Goal: Transaction & Acquisition: Download file/media

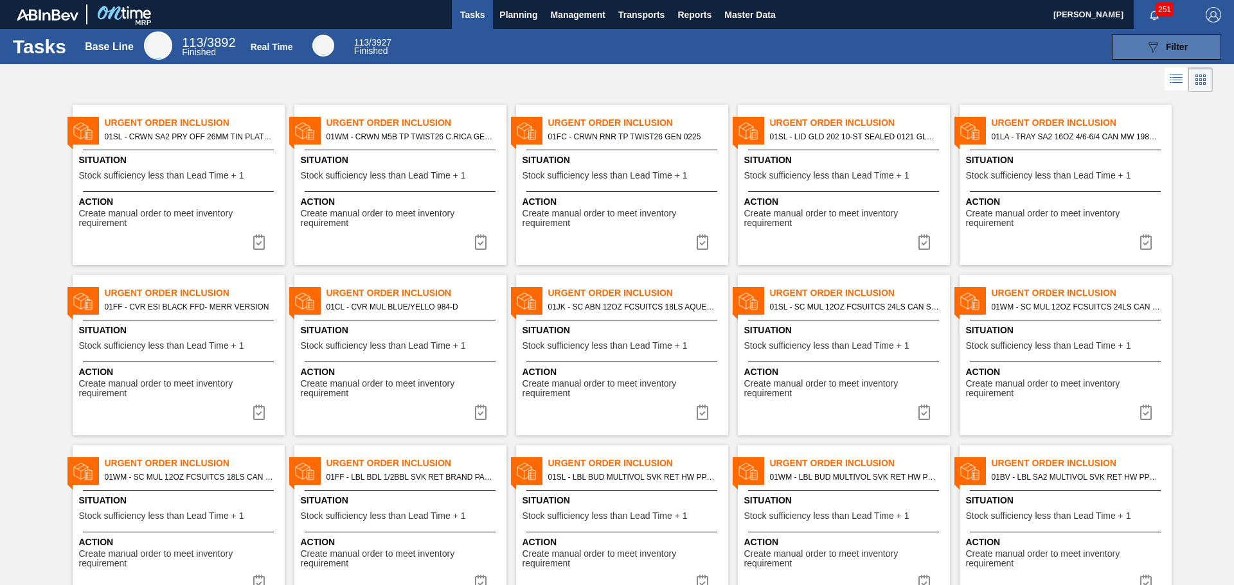
click at [1142, 41] on button "089F7B8B-B2A5-4AFE-B5C0-19BA573D28AC Filter" at bounding box center [1165, 47] width 109 height 26
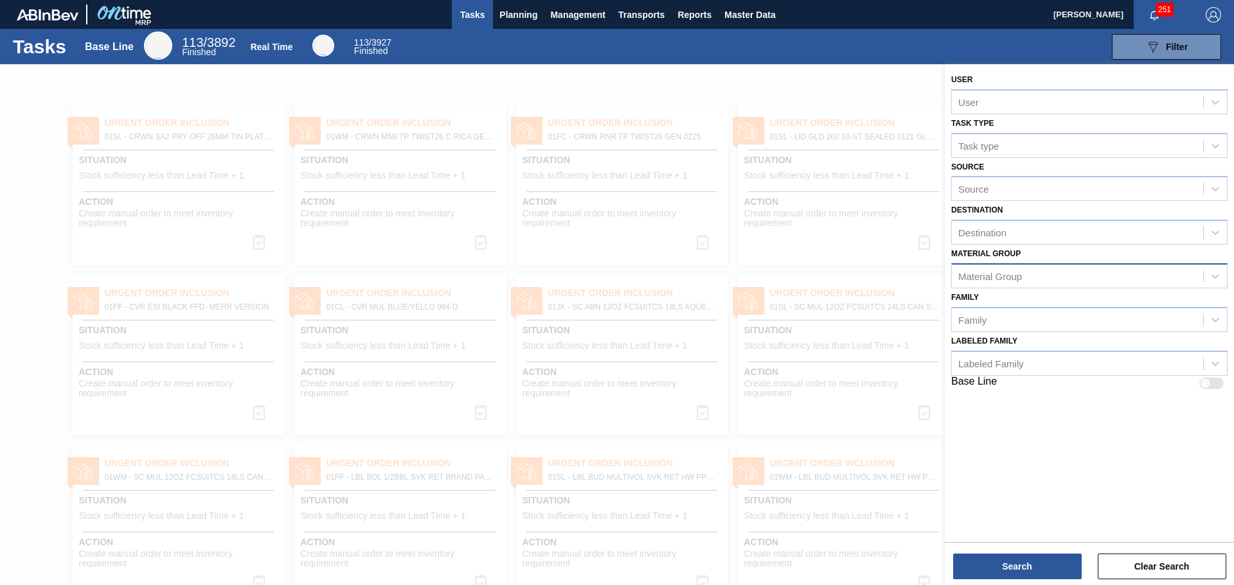
click at [1051, 269] on div "Material Group" at bounding box center [1076, 276] width 251 height 19
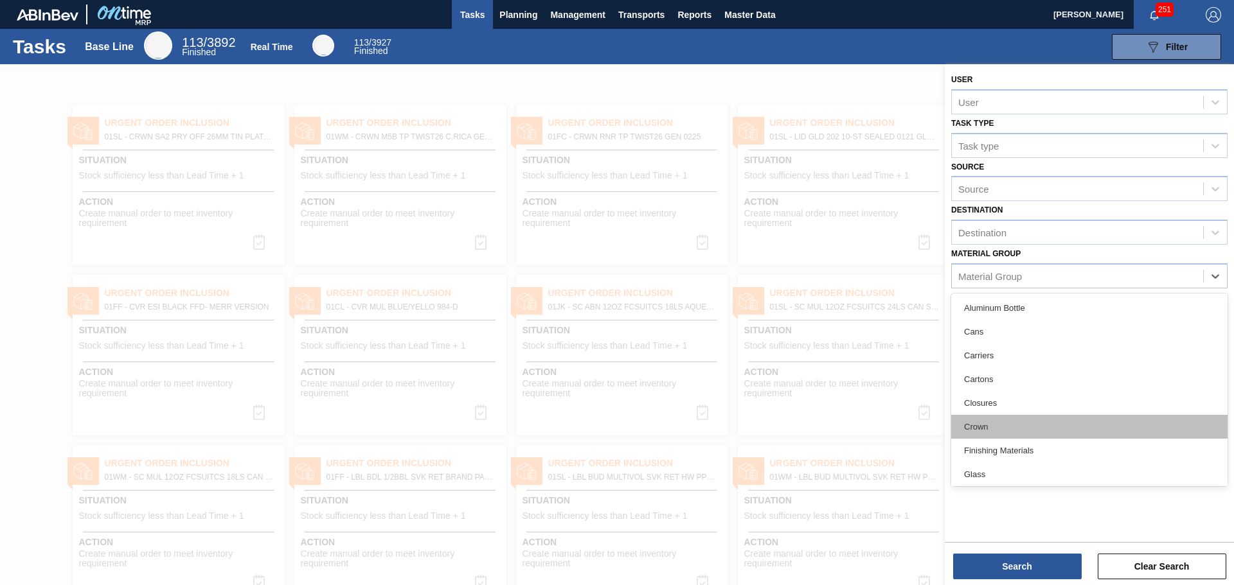
click at [1004, 419] on div "Crown" at bounding box center [1089, 427] width 276 height 24
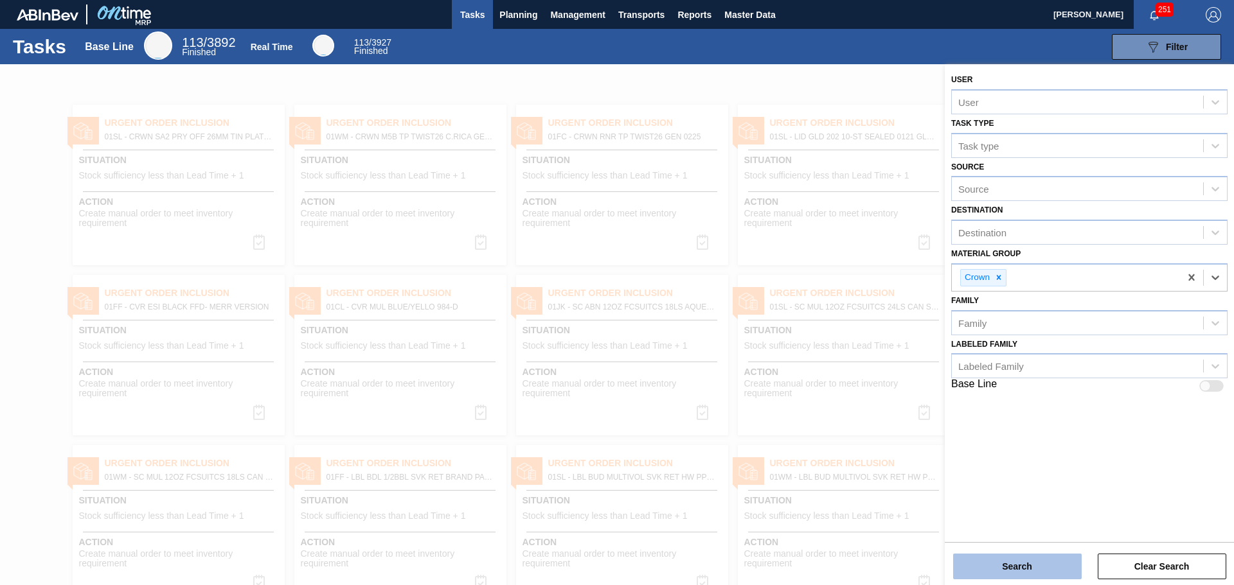
click at [1018, 563] on button "Search" at bounding box center [1017, 567] width 128 height 26
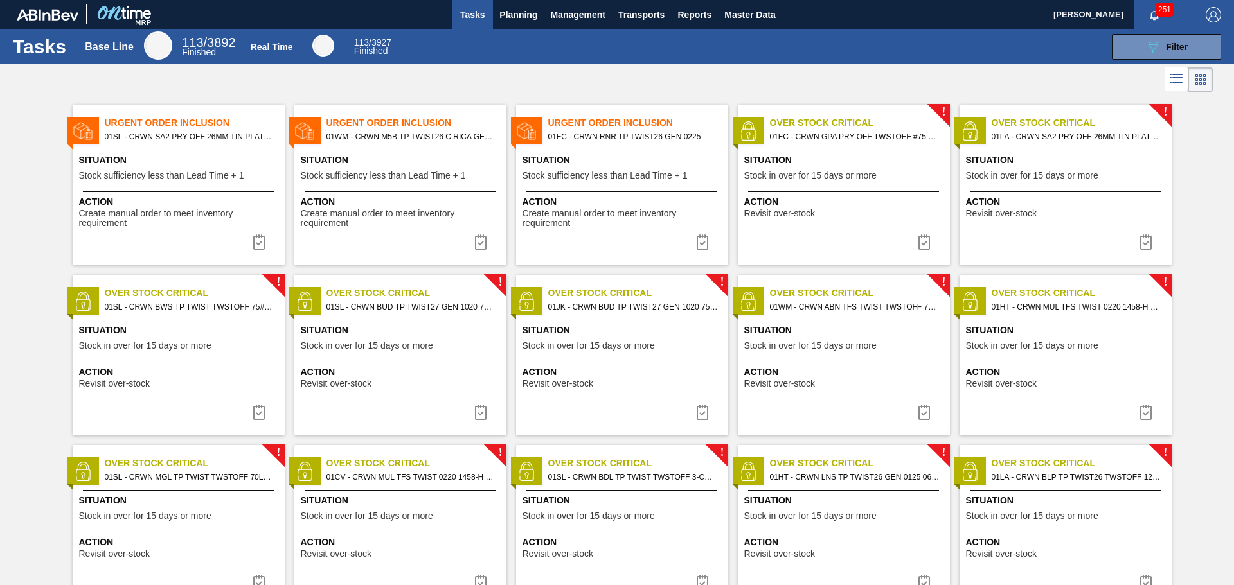
click at [650, 223] on span "Create manual order to meet inventory requirement" at bounding box center [623, 219] width 202 height 20
click at [218, 213] on span "Create manual order to meet inventory requirement" at bounding box center [180, 219] width 202 height 20
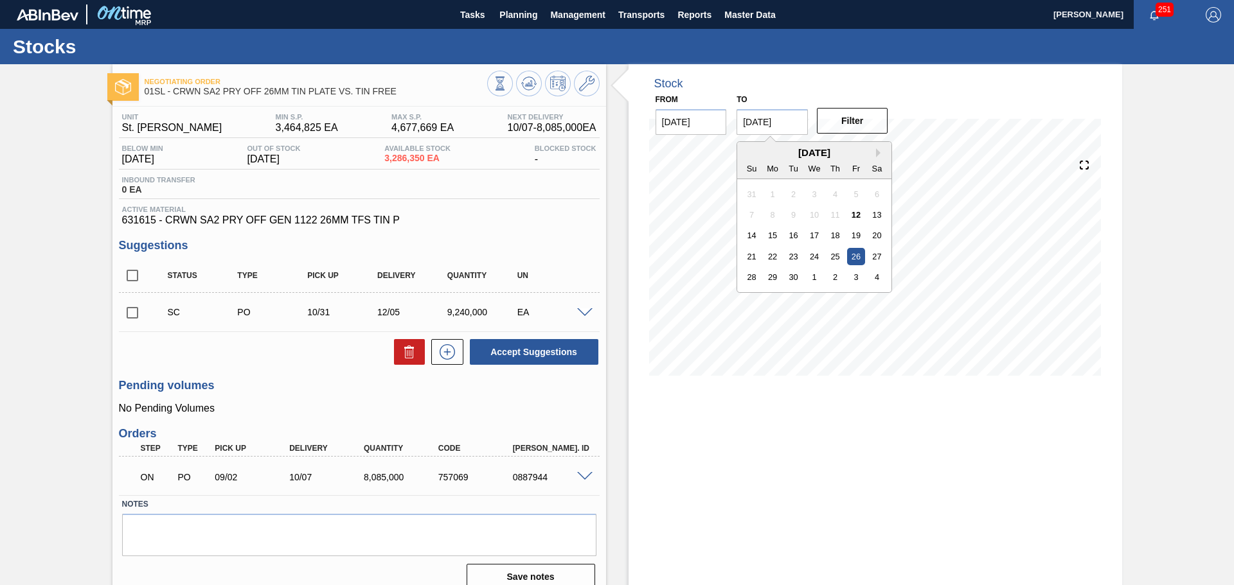
click at [774, 127] on input "[DATE]" at bounding box center [771, 122] width 71 height 26
click at [870, 276] on div "4" at bounding box center [876, 277] width 17 height 17
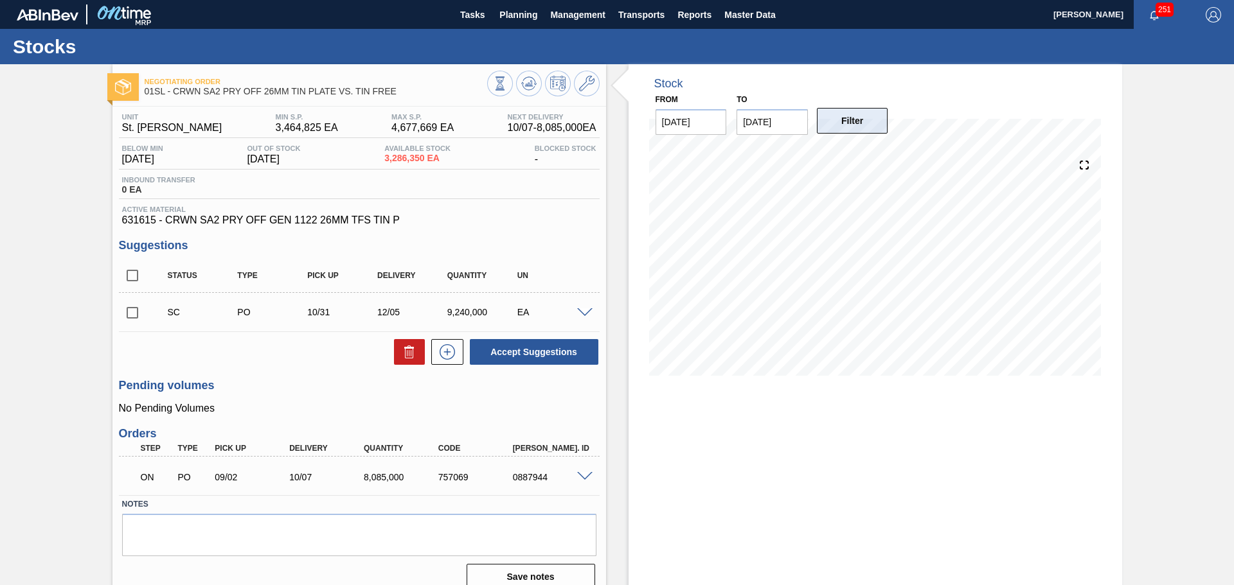
click at [860, 127] on button "Filter" at bounding box center [852, 121] width 71 height 26
click at [791, 128] on input "[DATE]" at bounding box center [771, 122] width 71 height 26
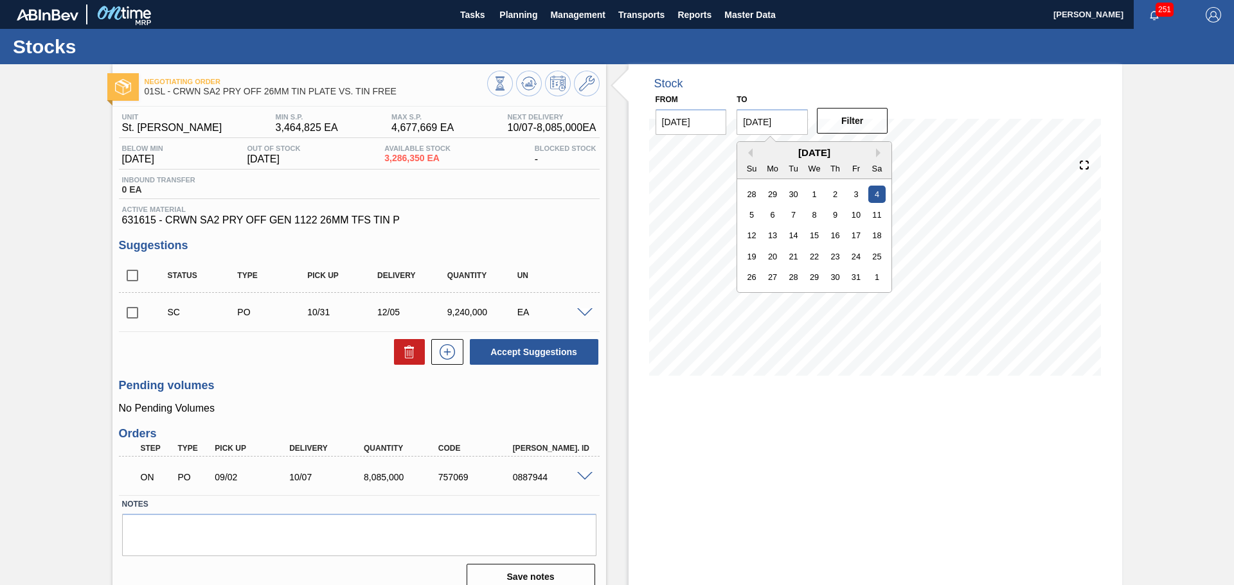
click at [874, 153] on div "[DATE]" at bounding box center [814, 152] width 154 height 11
click at [876, 154] on button "Next Month" at bounding box center [880, 152] width 9 height 9
click at [747, 149] on button "Previous Month" at bounding box center [747, 152] width 9 height 9
click at [872, 238] on div "18" at bounding box center [876, 235] width 17 height 17
type input "[DATE]"
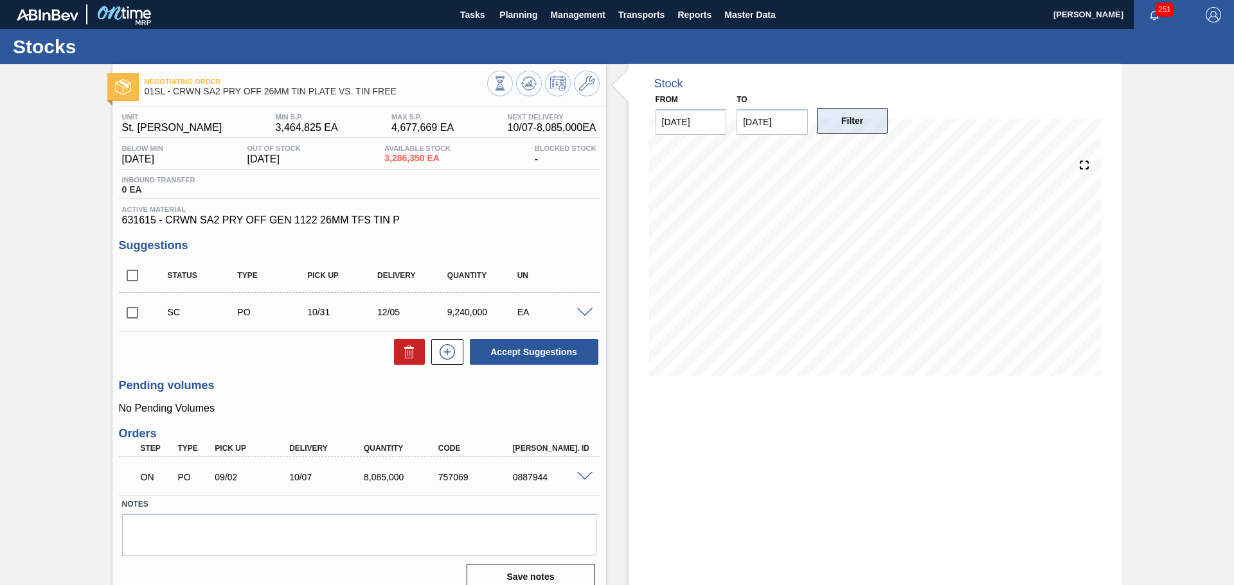
click at [853, 131] on button "Filter" at bounding box center [852, 121] width 71 height 26
click at [458, 21] on span "Tasks" at bounding box center [472, 14] width 28 height 15
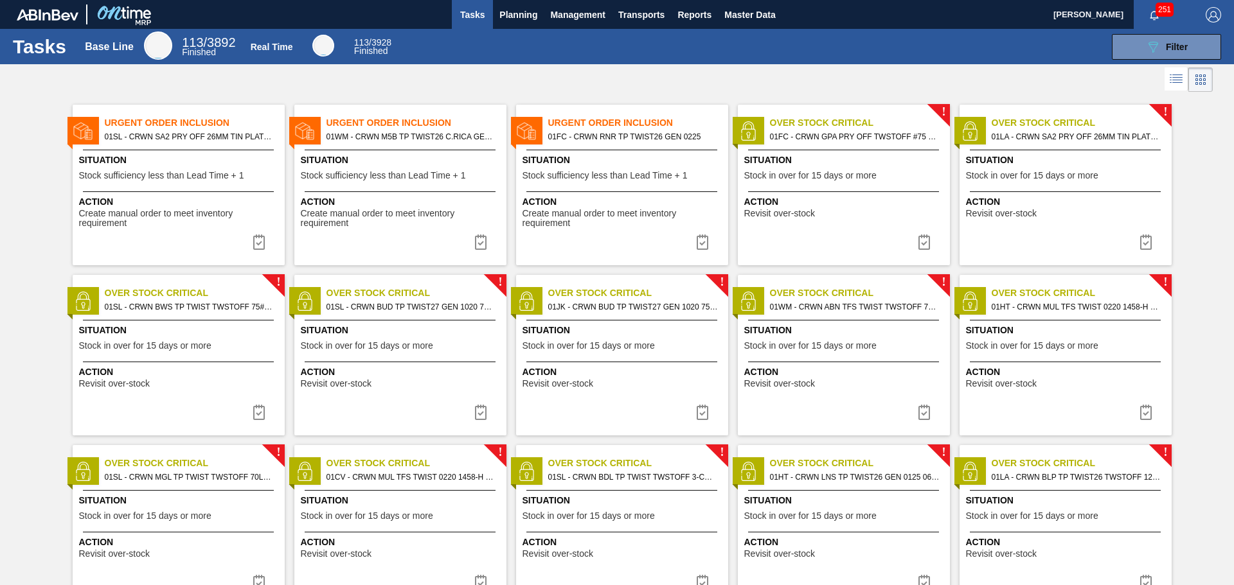
click at [813, 233] on div "! Over Stock Critical 01FC - CRWN GPA PRY OFF TWSTOFF #75 4-COLR 1458-H Situati…" at bounding box center [844, 185] width 212 height 161
click at [1019, 243] on div "! Over Stock Critical 01LA - CRWN SA2 PRY OFF 26MM TIN PLATE VS. TIN FREE Situa…" at bounding box center [1065, 185] width 212 height 161
click at [531, 13] on span "Planning" at bounding box center [518, 14] width 38 height 15
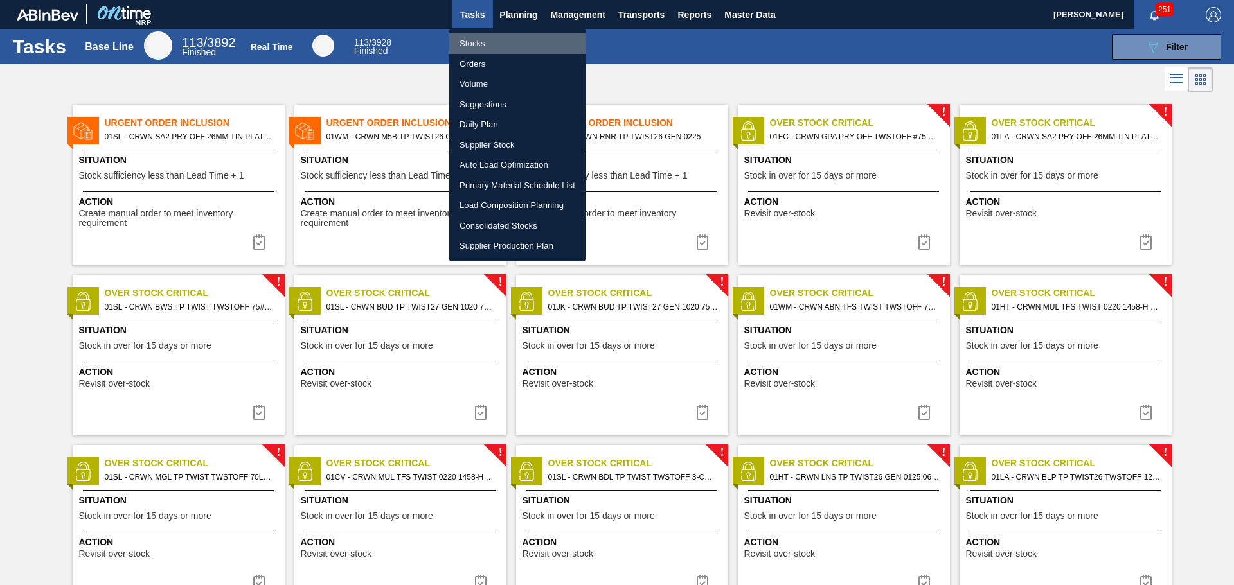
click at [506, 37] on li "Stocks" at bounding box center [517, 43] width 136 height 21
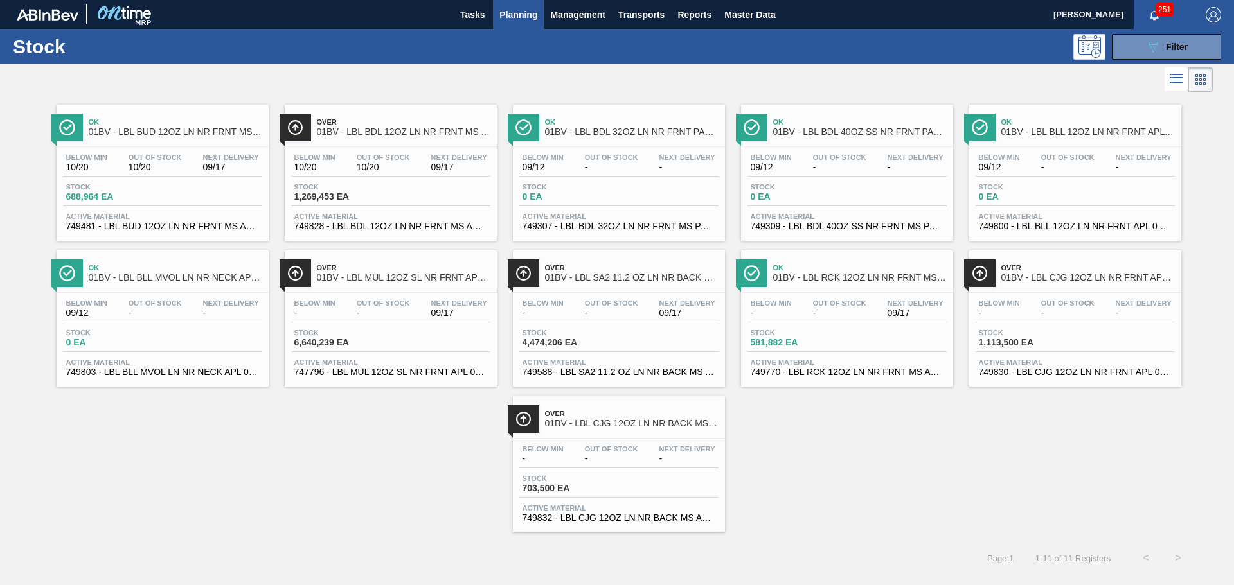
click at [436, 205] on div "Stock 1,269,453 EA" at bounding box center [390, 194] width 199 height 23
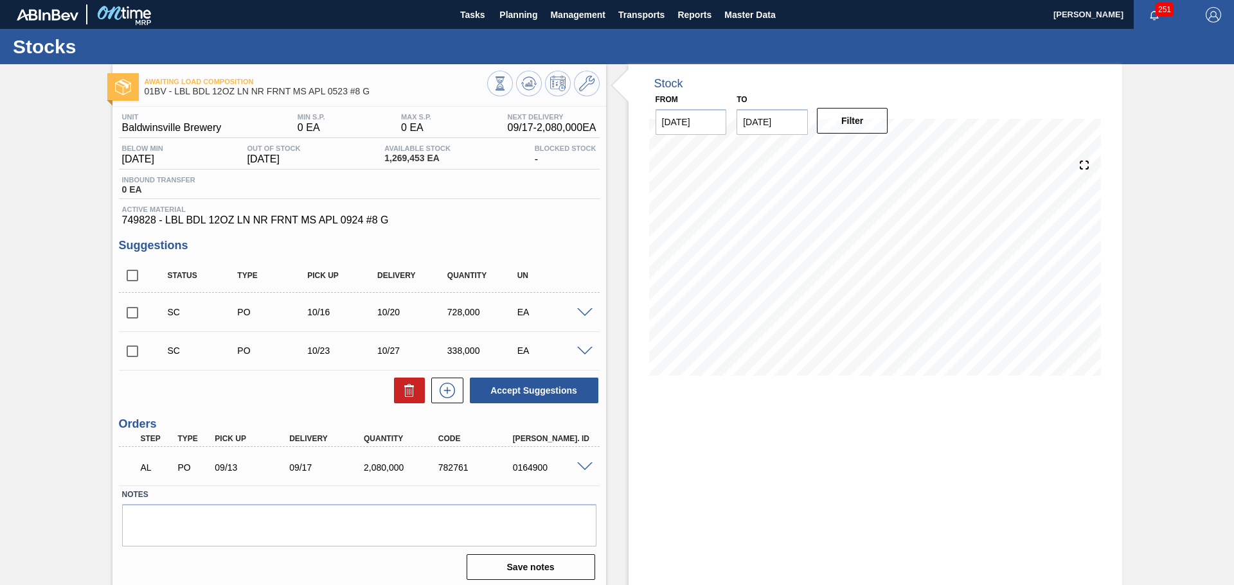
click at [678, 125] on input "[DATE]" at bounding box center [690, 122] width 71 height 26
drag, startPoint x: 805, startPoint y: 181, endPoint x: 700, endPoint y: 388, distance: 232.2
click at [700, 388] on div "10/06 Stock Projection 551,903 SAP Planning 1,414,436 Target Point 0 Orders 0" at bounding box center [875, 266] width 452 height 257
click at [697, 21] on span "Reports" at bounding box center [694, 14] width 34 height 15
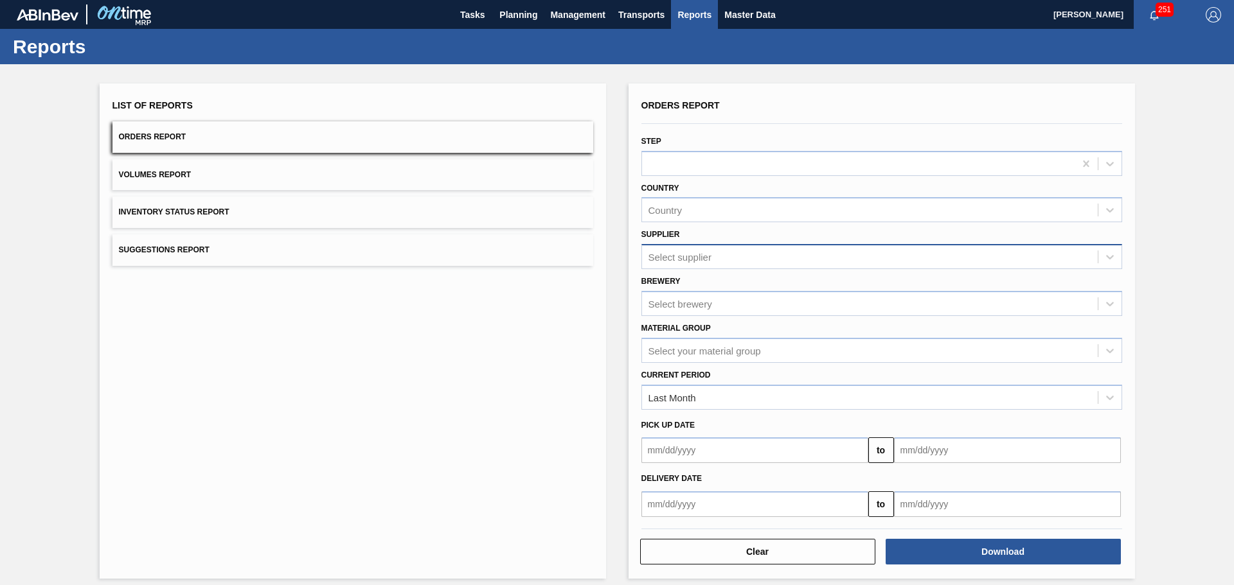
click at [725, 254] on div "Select supplier" at bounding box center [870, 257] width 456 height 19
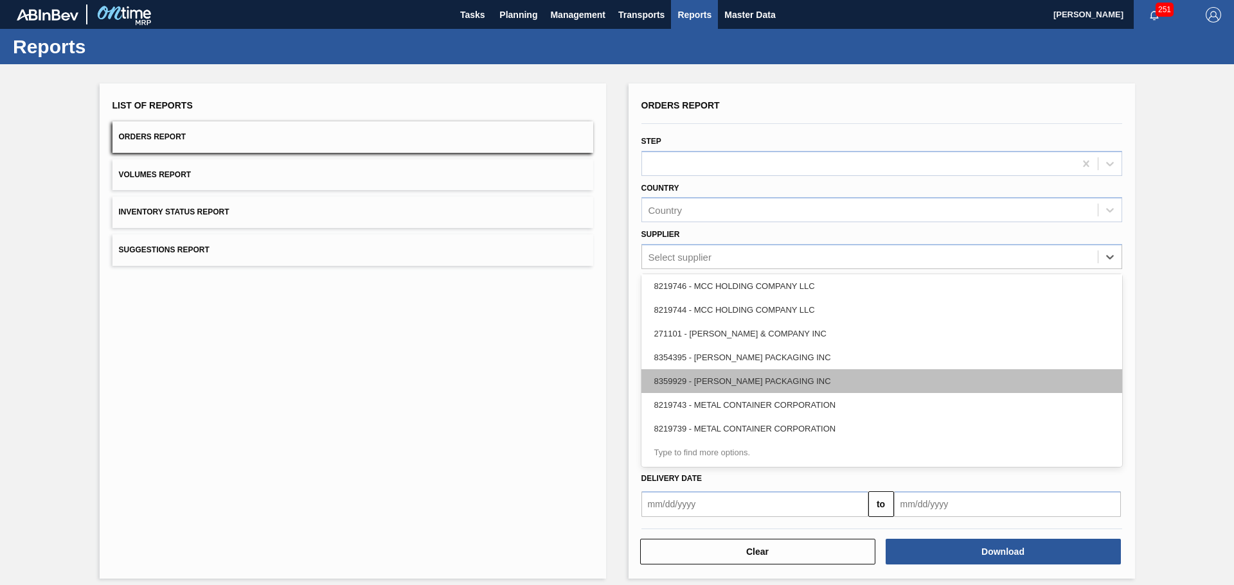
scroll to position [2149, 0]
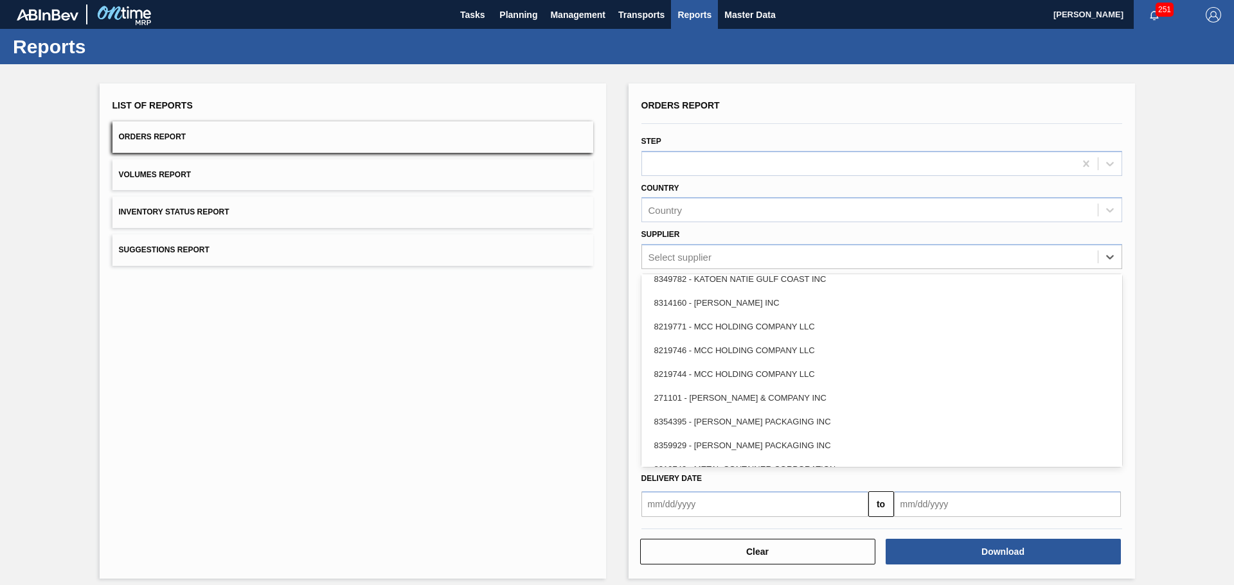
click at [572, 321] on div "List of Reports Orders Report Volumes Report Inventory Status Report Suggestion…" at bounding box center [353, 331] width 506 height 495
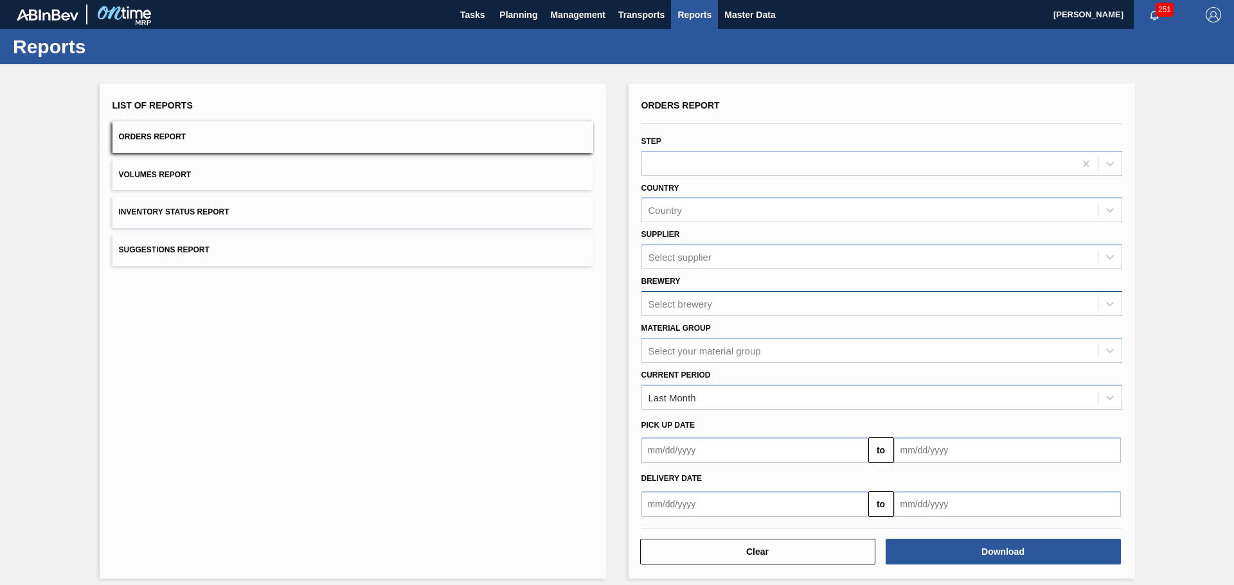
click at [680, 308] on div "Select brewery" at bounding box center [680, 303] width 64 height 11
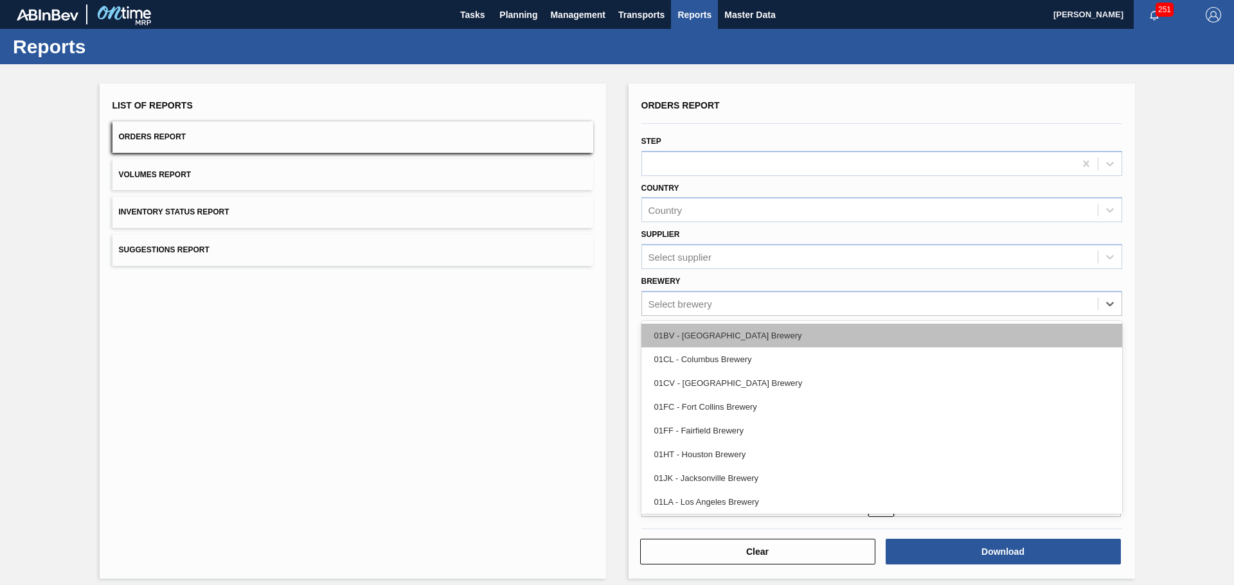
click at [690, 333] on div "01BV - [GEOGRAPHIC_DATA] Brewery" at bounding box center [881, 336] width 481 height 24
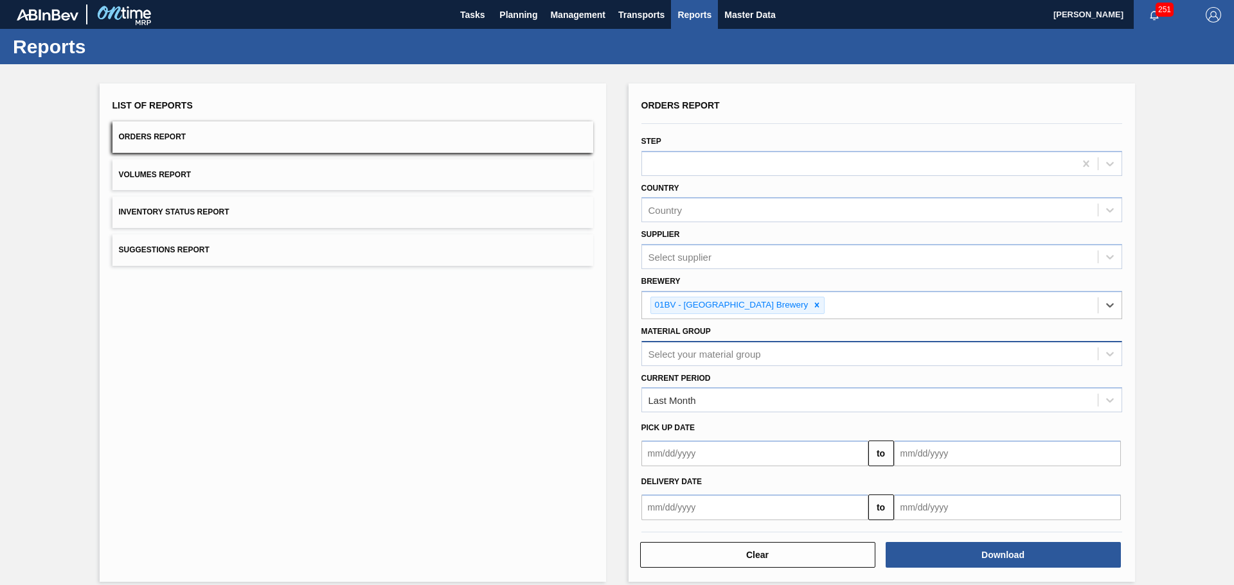
click at [700, 353] on div "Select your material group" at bounding box center [704, 353] width 112 height 11
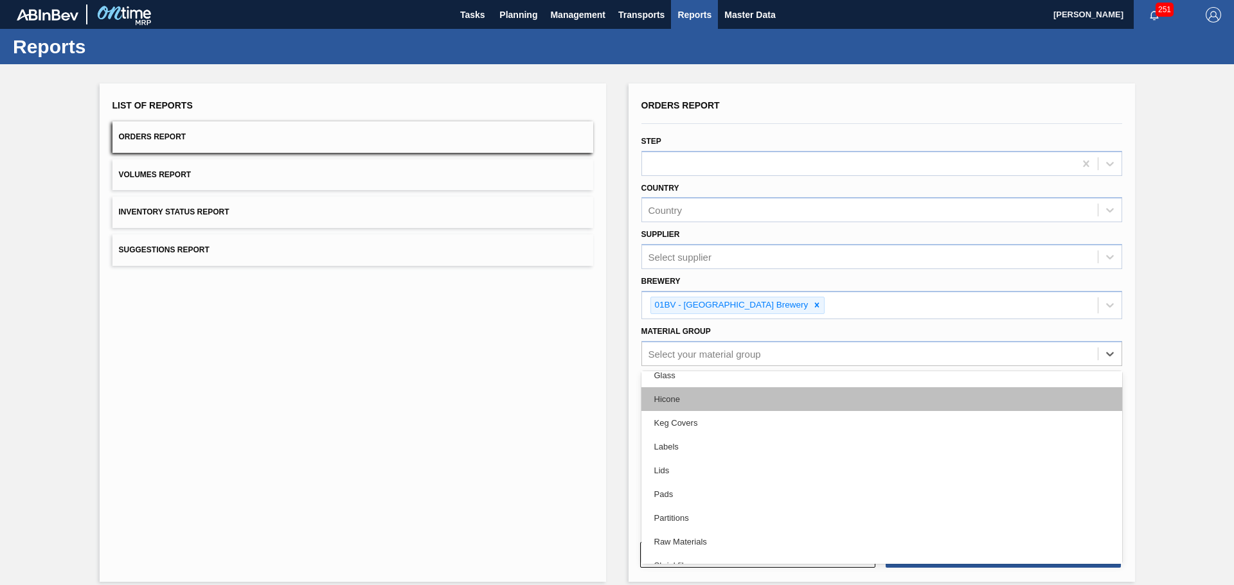
scroll to position [128, 0]
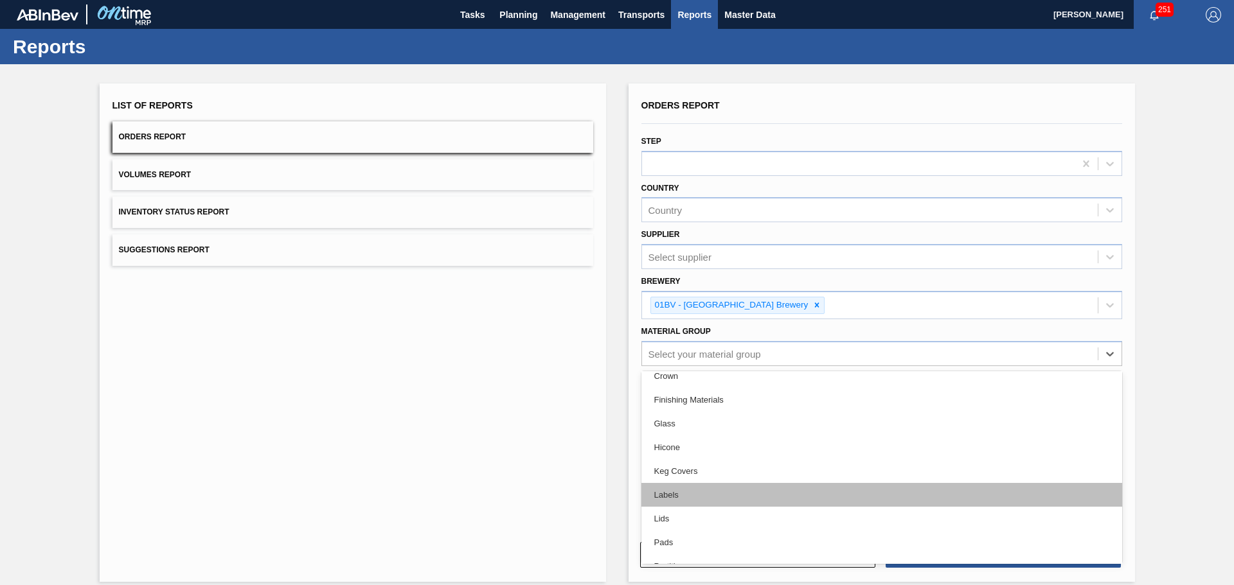
click at [694, 488] on div "Labels" at bounding box center [881, 495] width 481 height 24
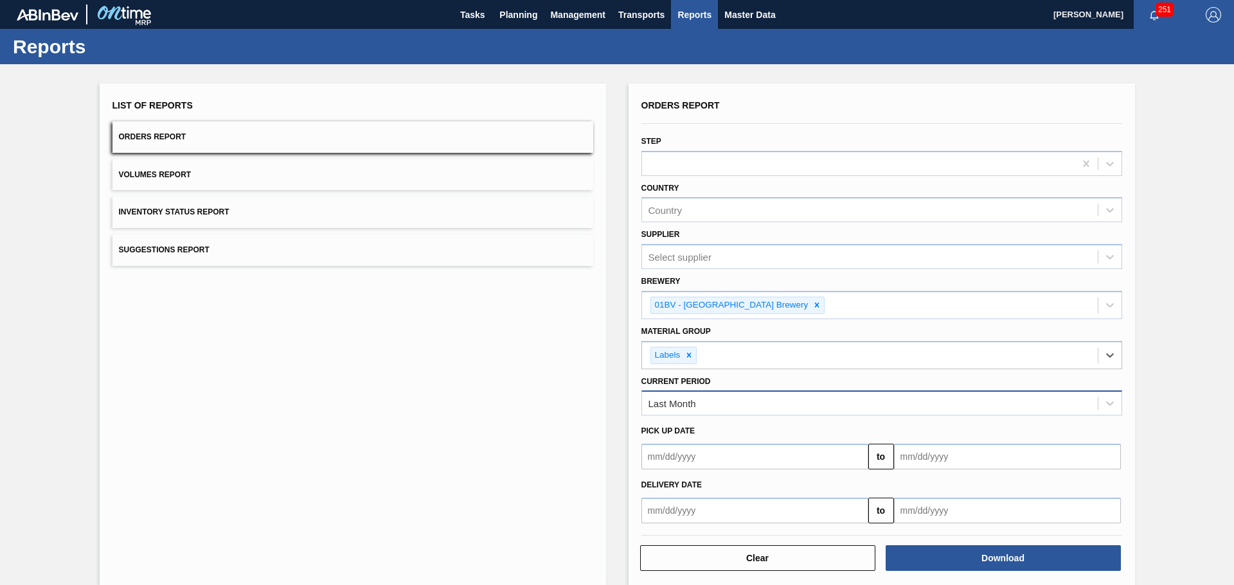
click at [669, 402] on div "Last Month" at bounding box center [672, 403] width 48 height 11
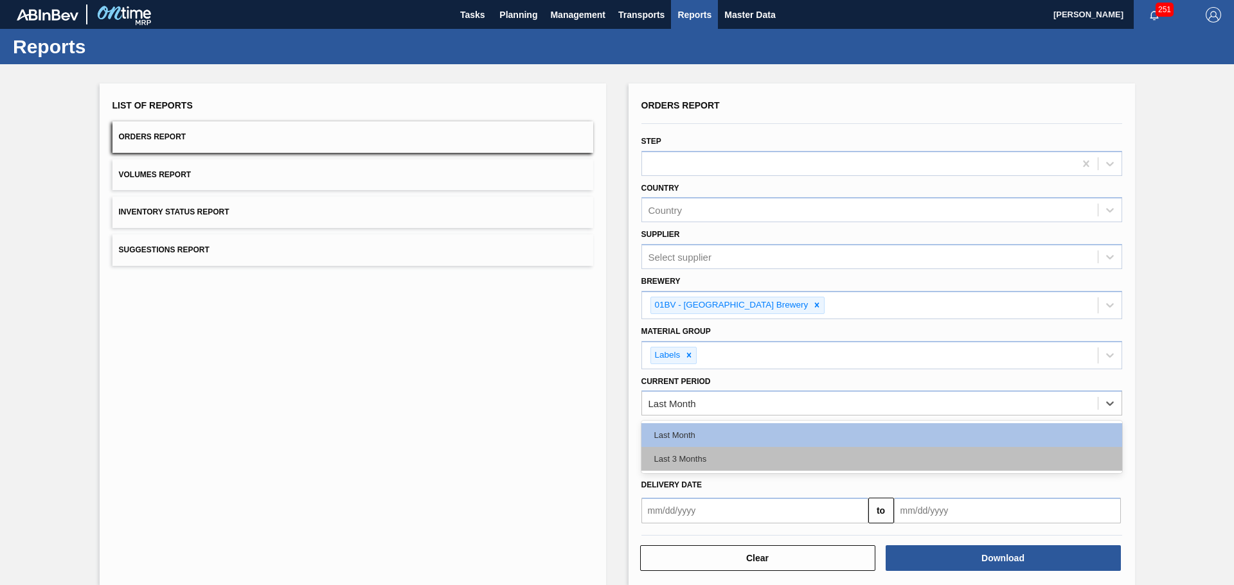
click at [696, 461] on div "Last 3 Months" at bounding box center [881, 459] width 481 height 24
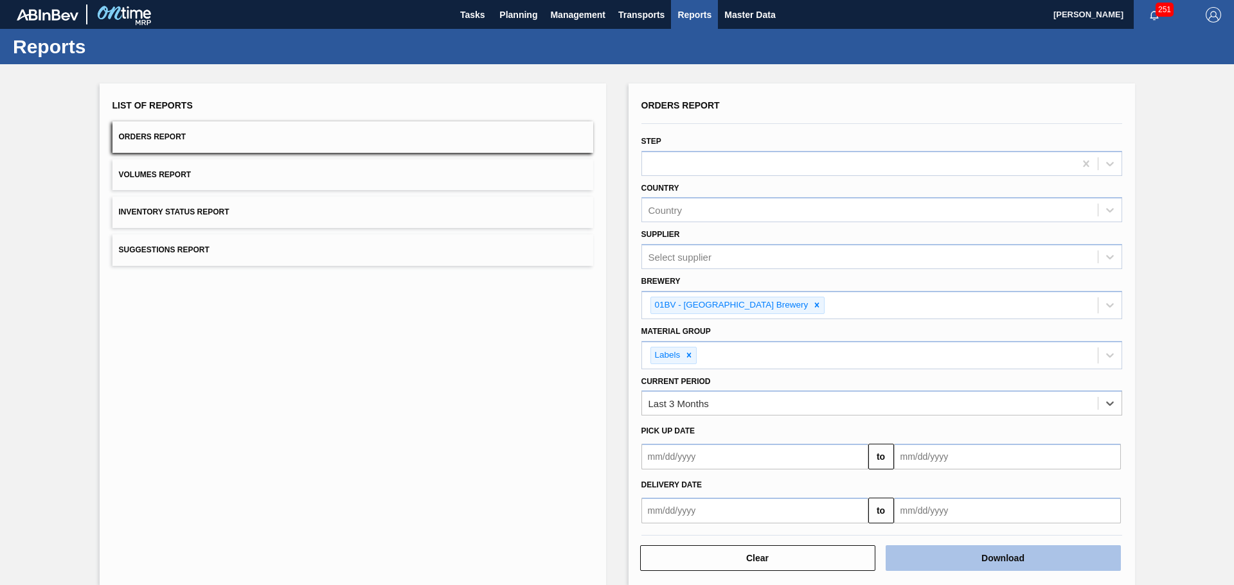
click at [940, 555] on button "Download" at bounding box center [1002, 558] width 235 height 26
